Goal: Navigation & Orientation: Find specific page/section

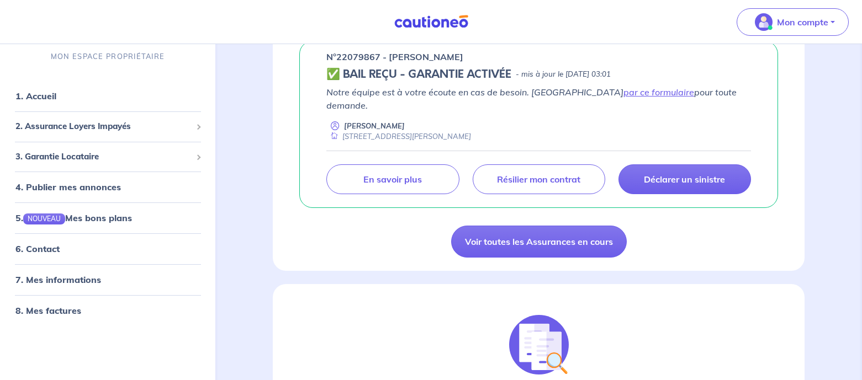
scroll to position [221, 0]
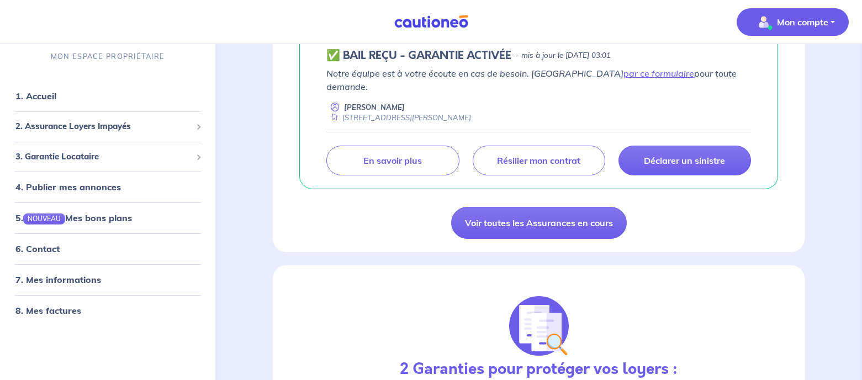
click at [832, 21] on button "Mon compte" at bounding box center [792, 22] width 112 height 28
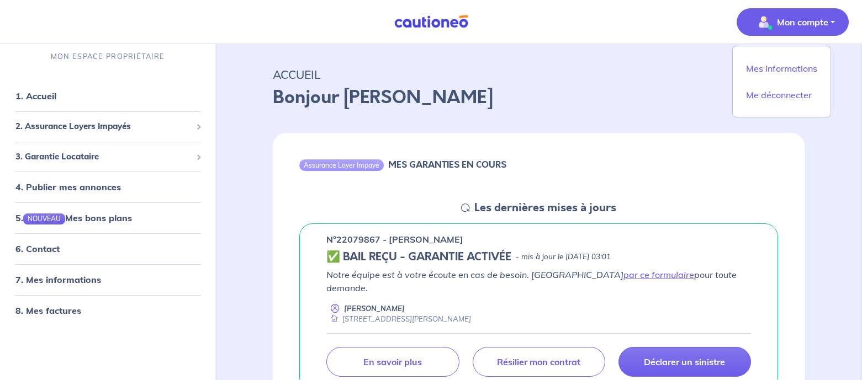
scroll to position [0, 0]
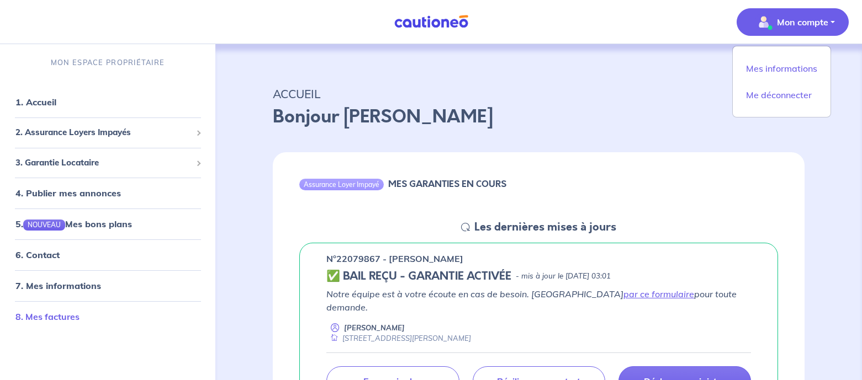
click at [55, 318] on link "8. Mes factures" at bounding box center [47, 316] width 64 height 11
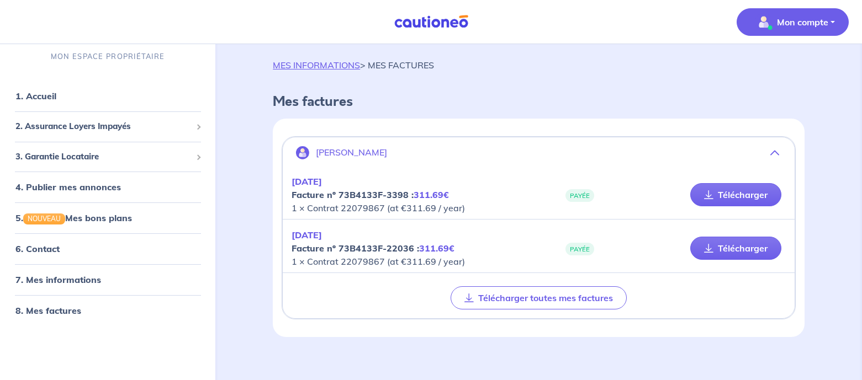
scroll to position [22, 0]
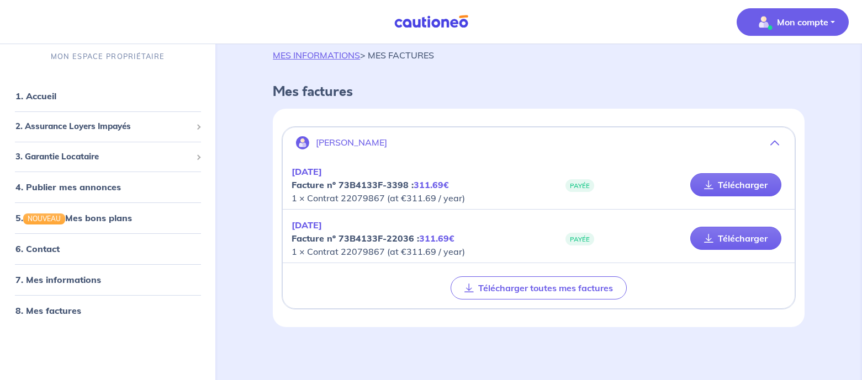
click at [365, 144] on p "[PERSON_NAME]" at bounding box center [351, 142] width 71 height 10
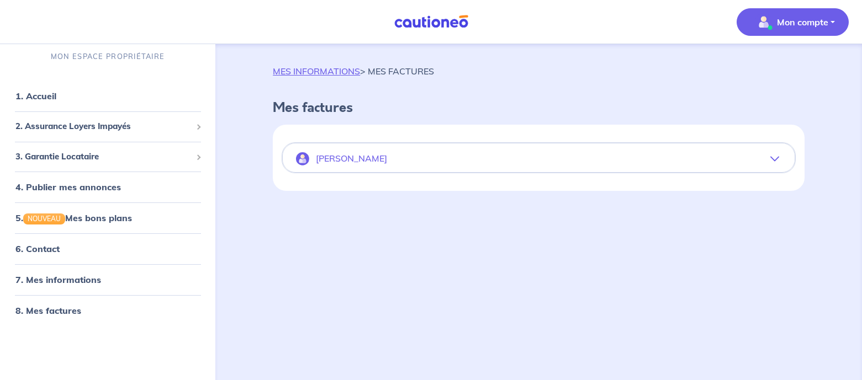
click at [777, 157] on icon "button" at bounding box center [774, 159] width 9 height 9
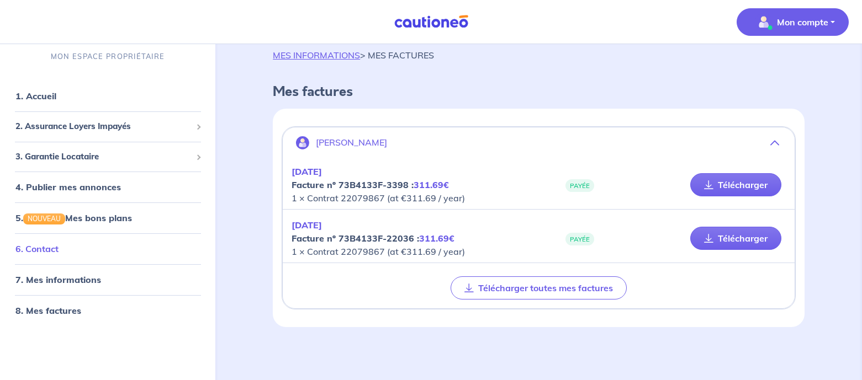
click at [52, 251] on link "6. Contact" at bounding box center [36, 248] width 43 height 11
click at [35, 98] on link "1. Accueil" at bounding box center [35, 96] width 40 height 11
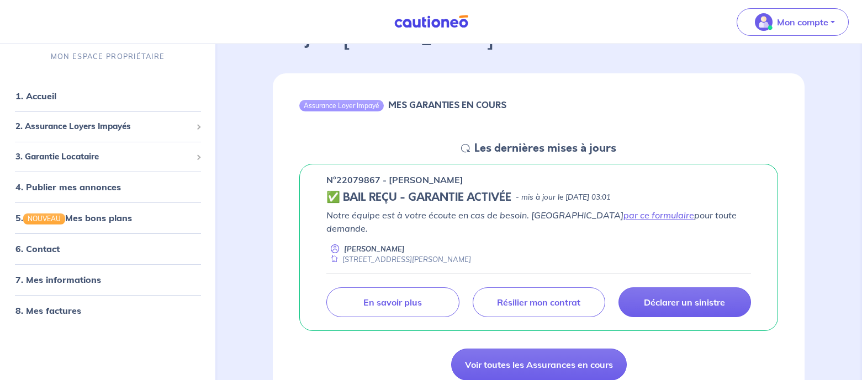
scroll to position [110, 0]
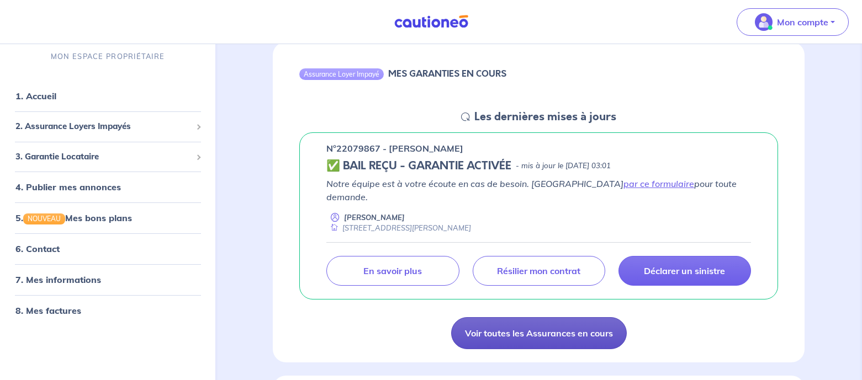
click at [571, 326] on link "Voir toutes les Assurances en cours" at bounding box center [539, 333] width 176 height 32
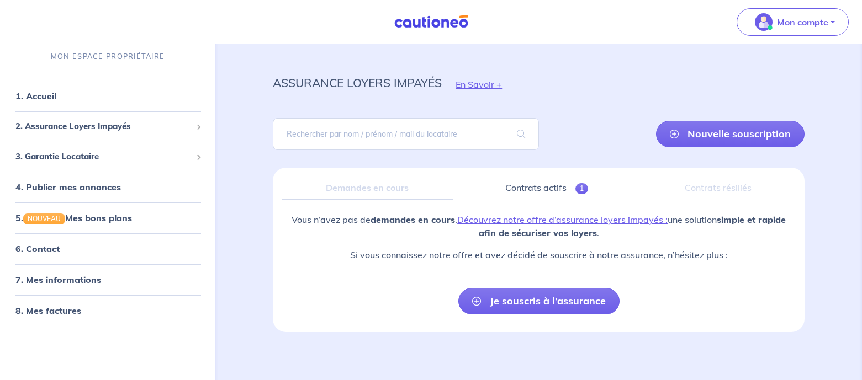
scroll to position [16, 0]
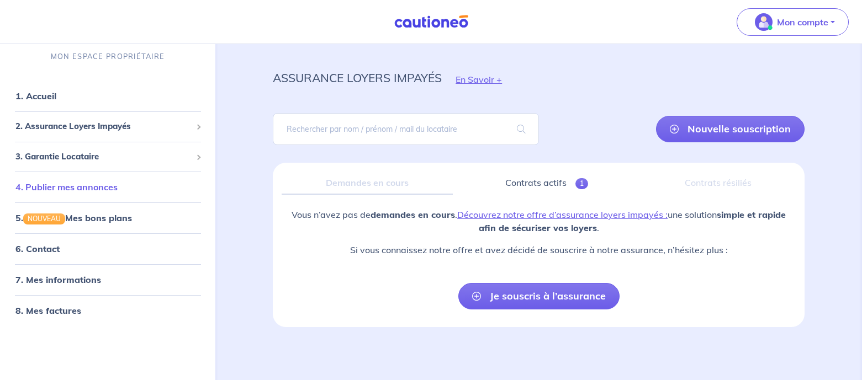
click at [53, 192] on link "4. Publier mes annonces" at bounding box center [66, 187] width 102 height 11
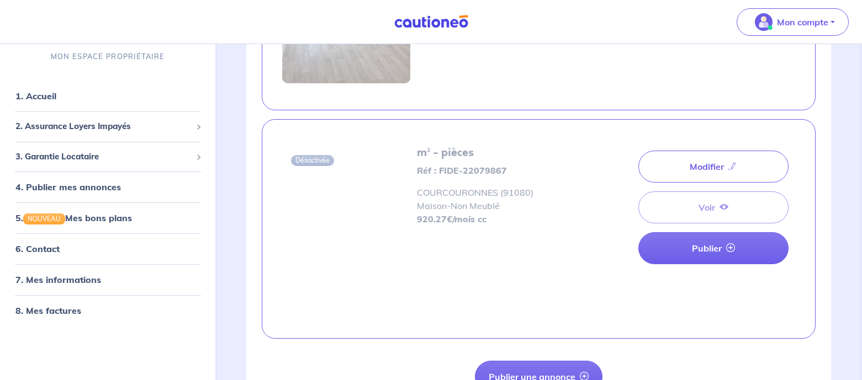
scroll to position [295, 0]
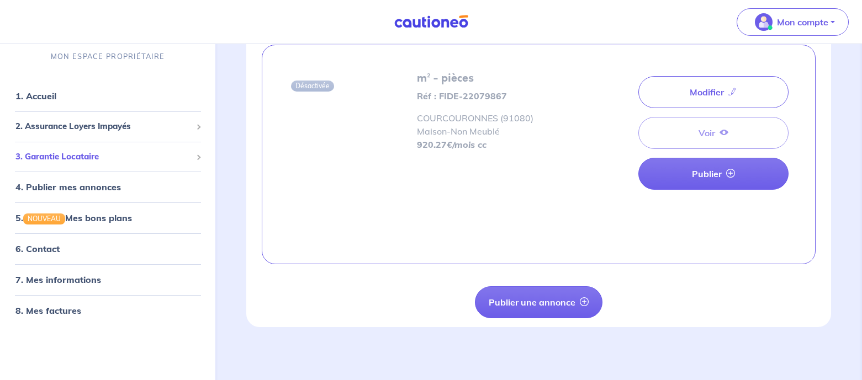
click at [47, 159] on span "3. Garantie Locataire" at bounding box center [103, 156] width 176 height 13
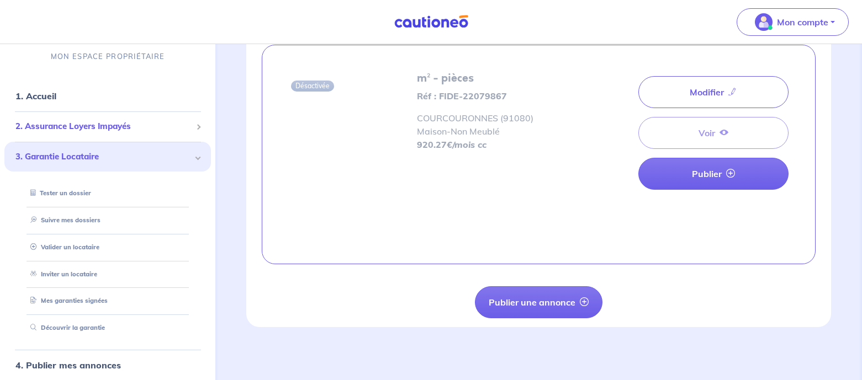
click at [67, 123] on span "2. Assurance Loyers Impayés" at bounding box center [103, 126] width 176 height 13
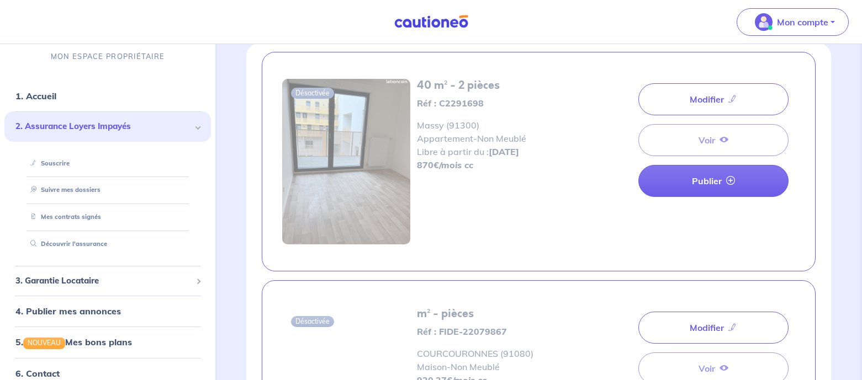
scroll to position [0, 0]
